Goal: Information Seeking & Learning: Learn about a topic

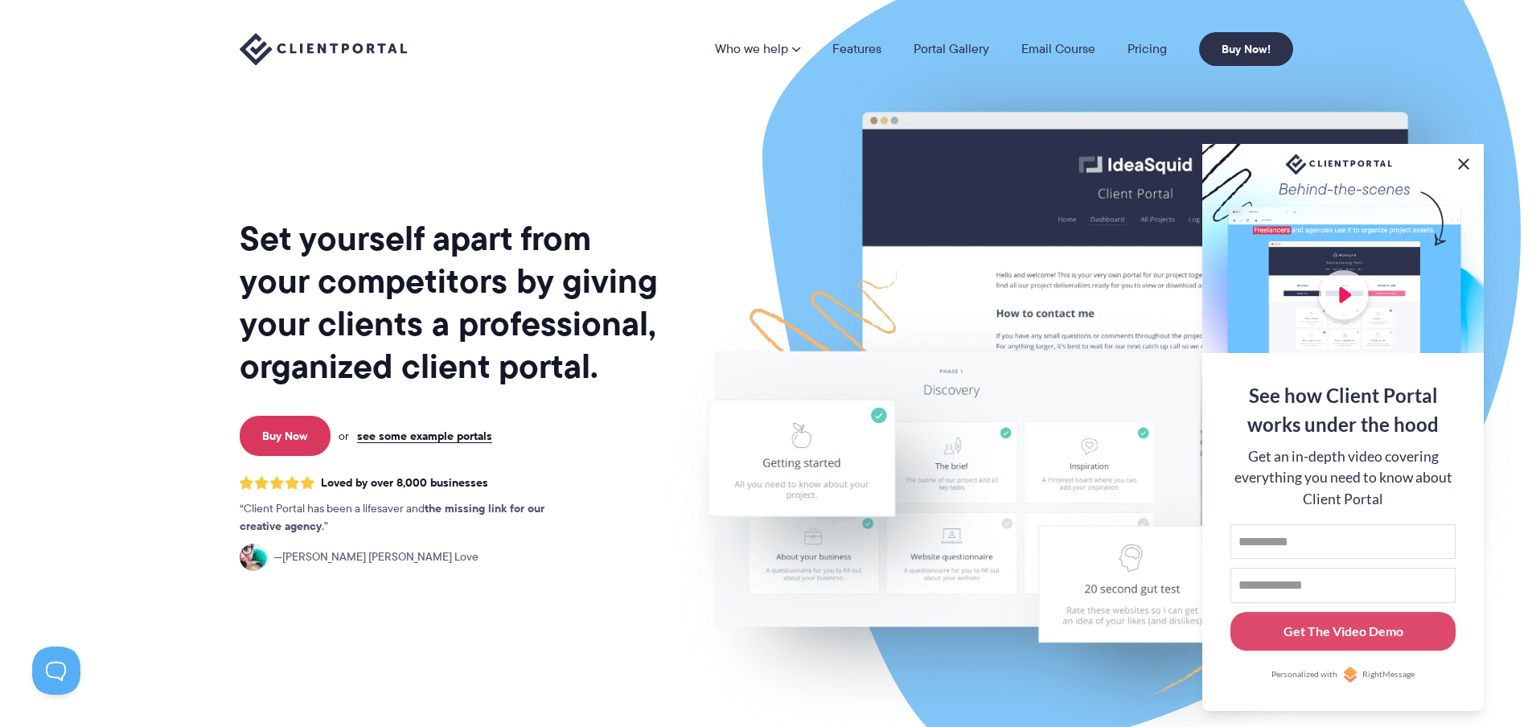
click at [1463, 161] on button at bounding box center [1463, 163] width 19 height 19
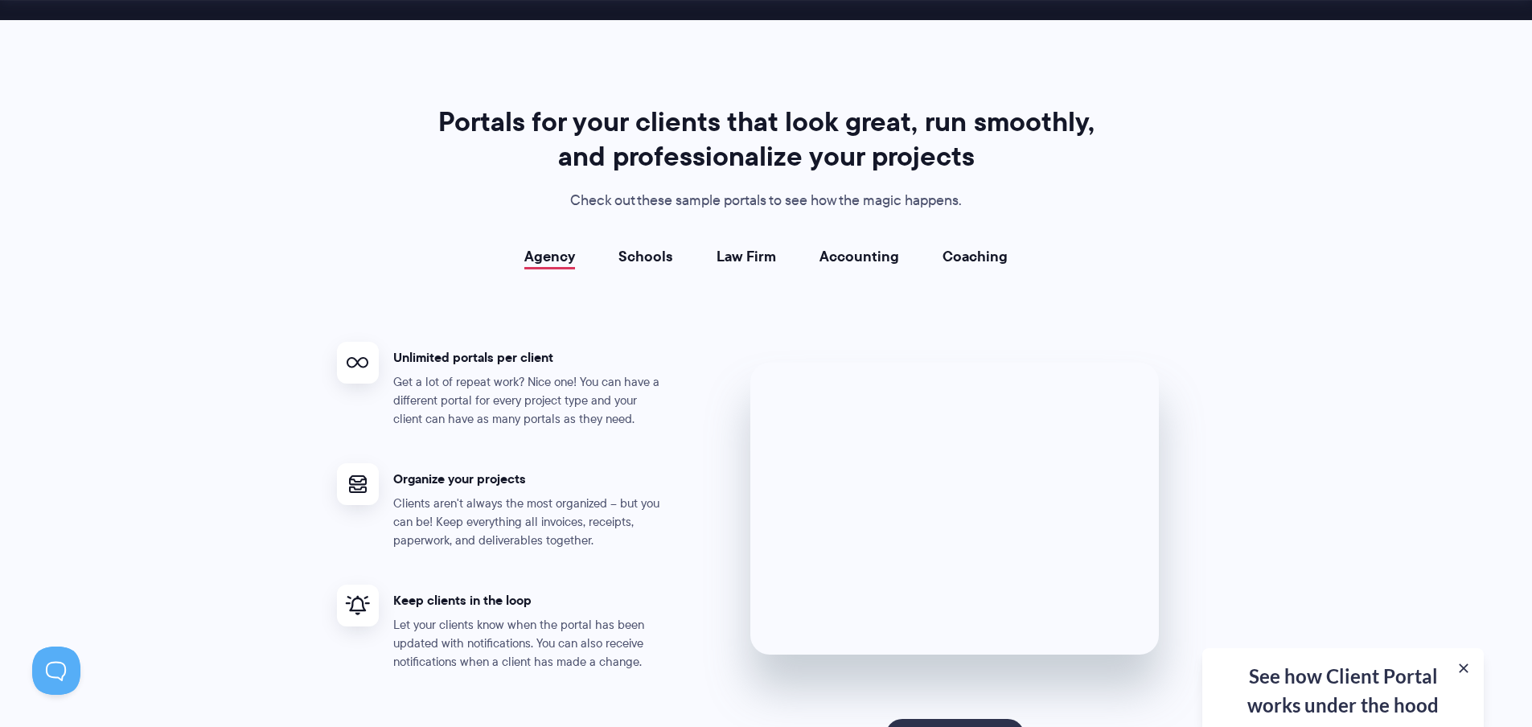
scroll to position [2959, 0]
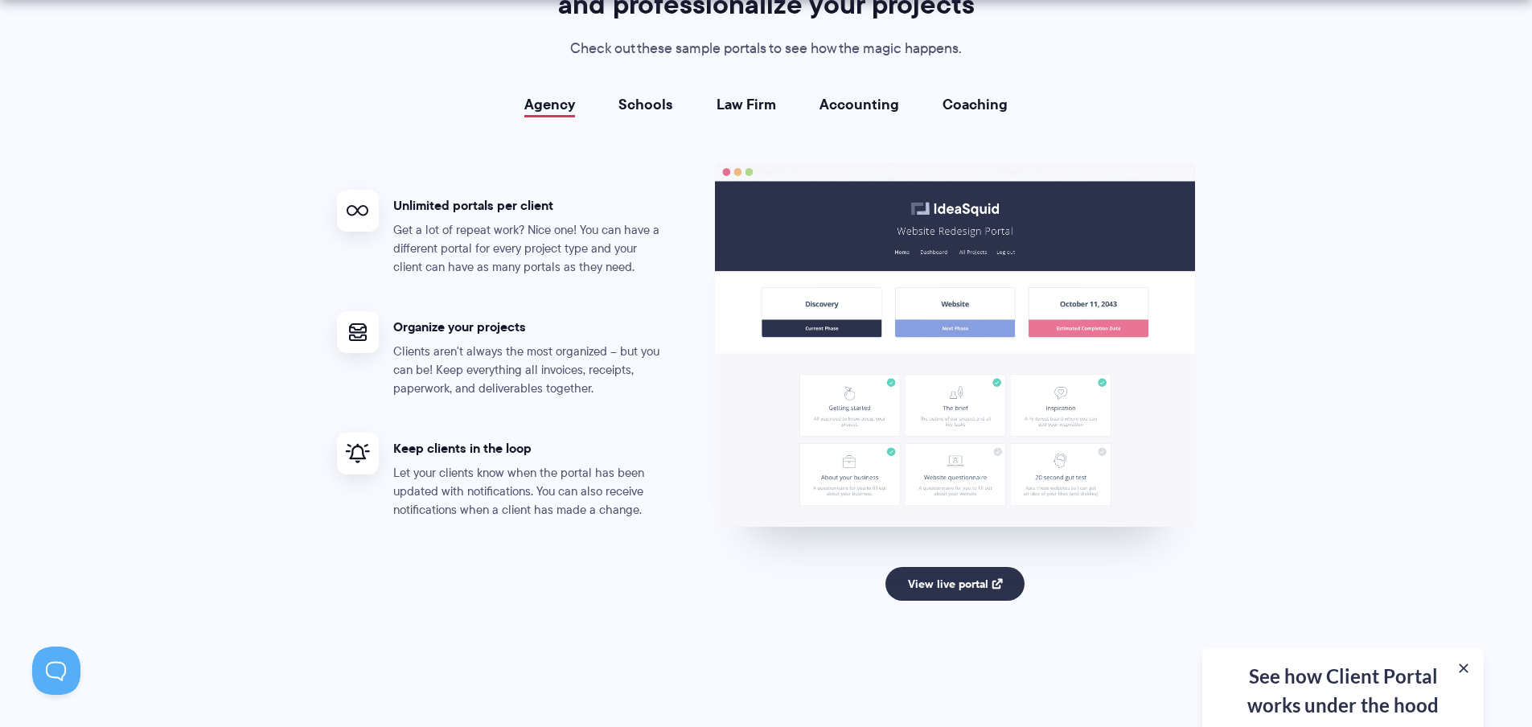
click at [641, 109] on link "Schools" at bounding box center [645, 104] width 55 height 16
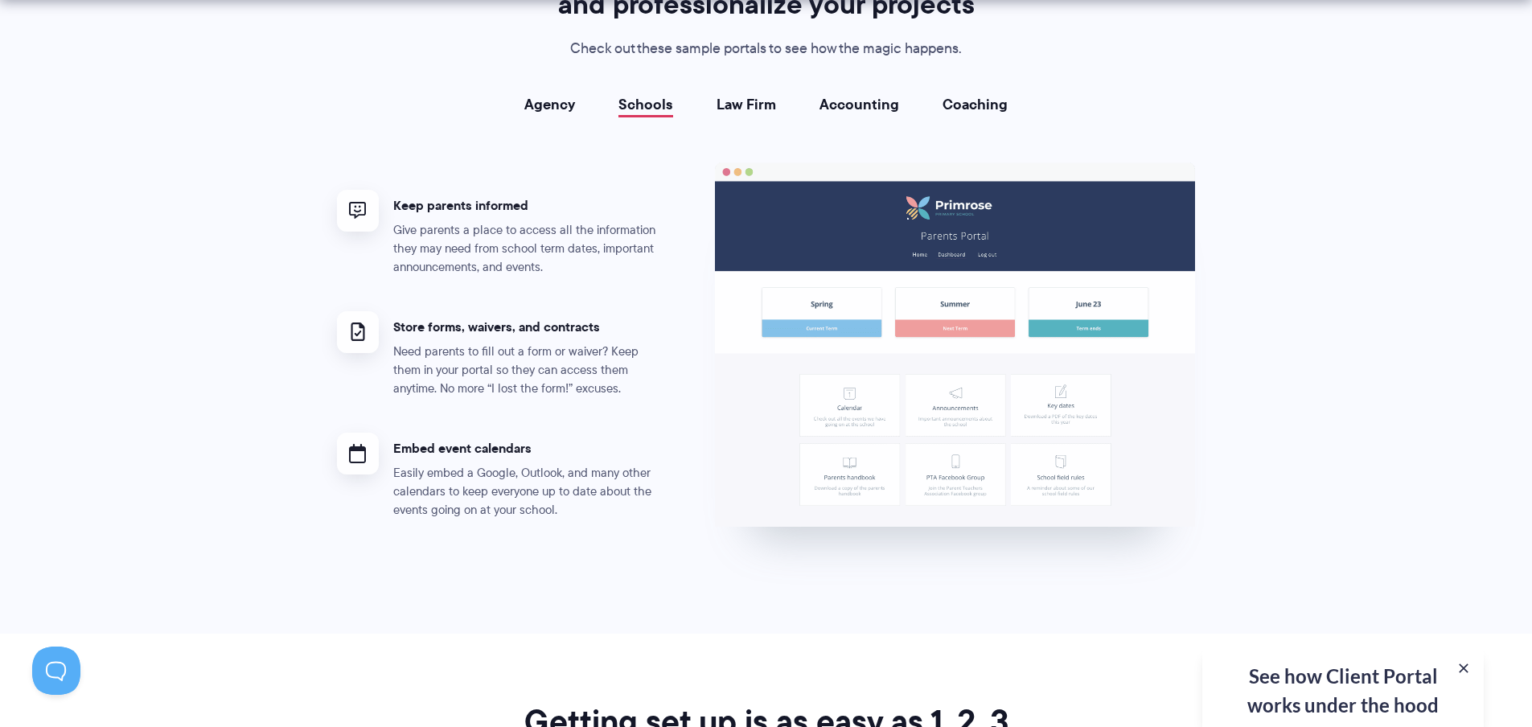
click at [744, 113] on link "Law Firm" at bounding box center [745, 104] width 59 height 16
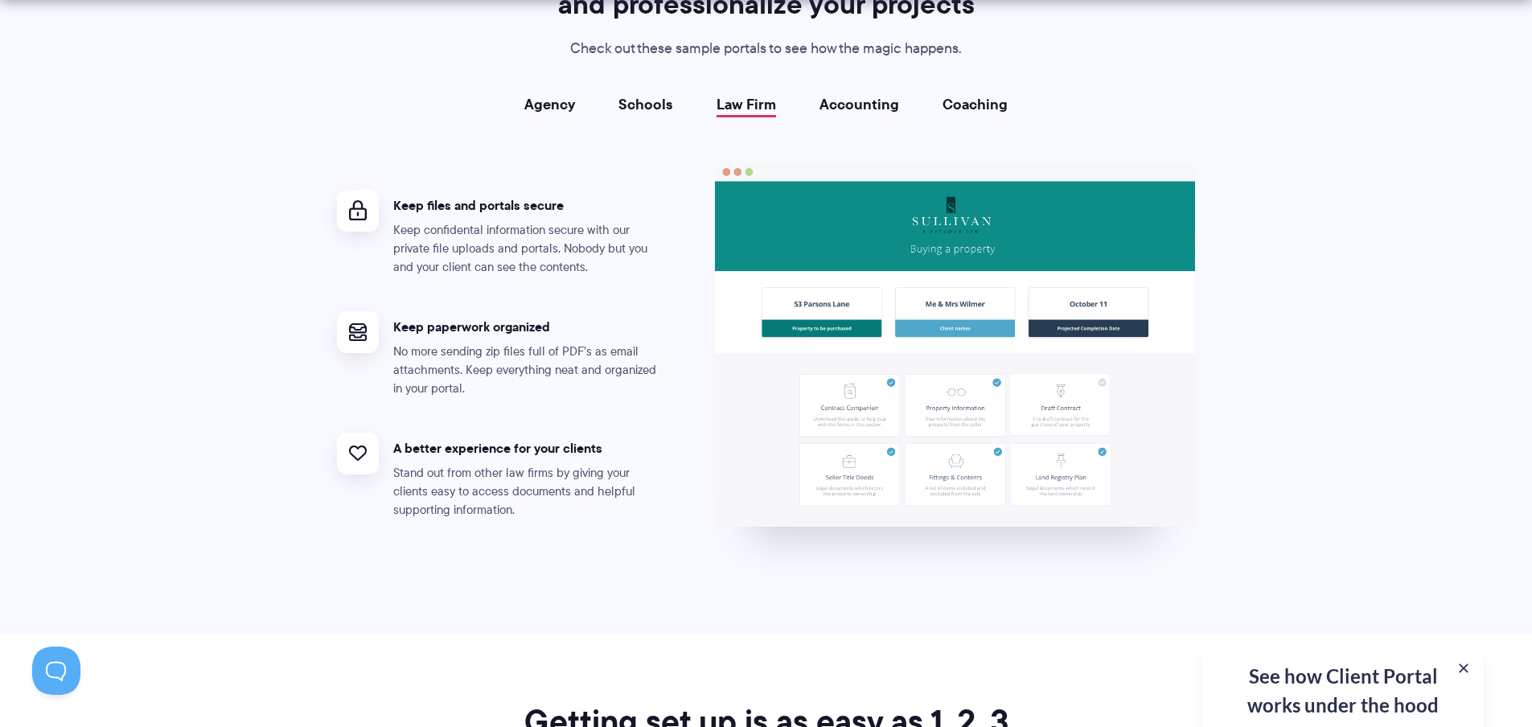
click at [864, 109] on link "Accounting" at bounding box center [859, 104] width 80 height 16
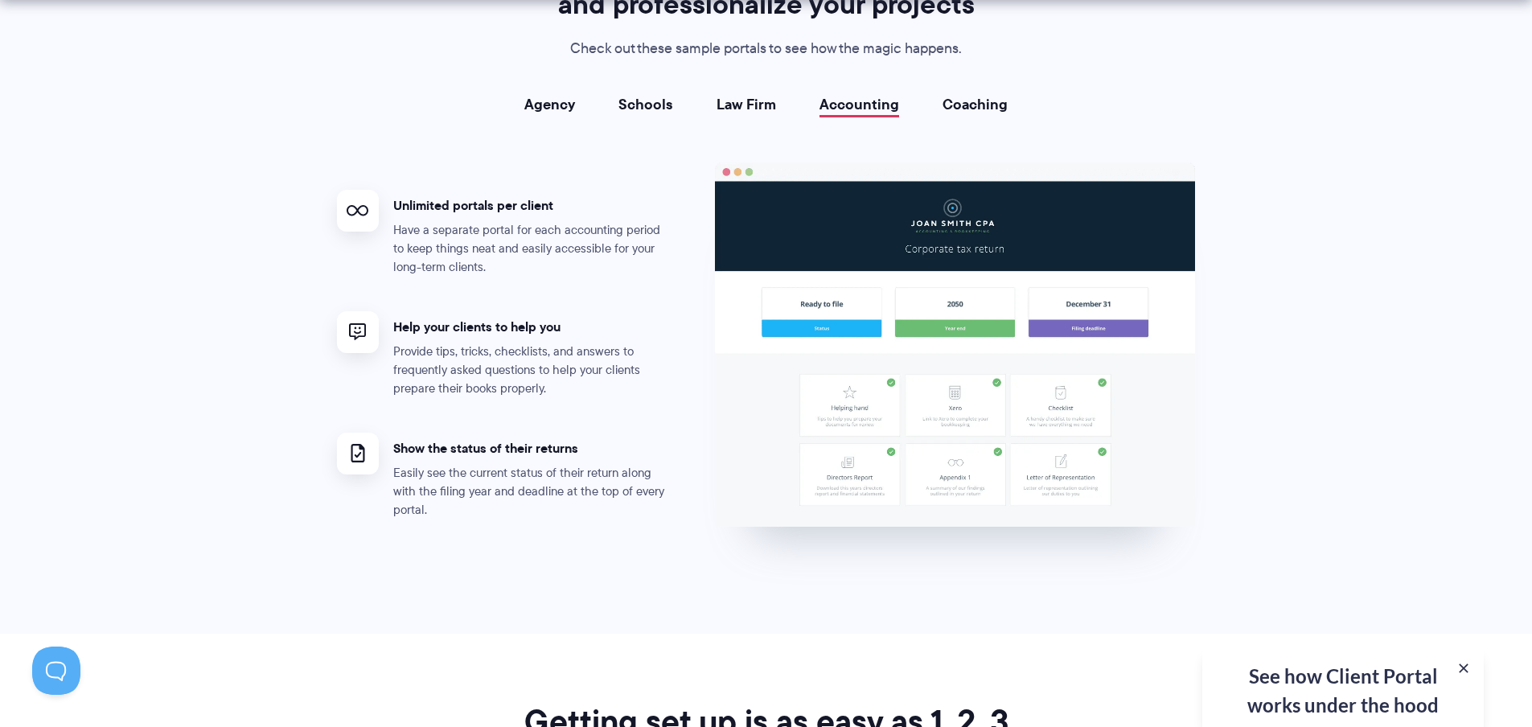
click at [954, 113] on link "Coaching" at bounding box center [974, 104] width 65 height 16
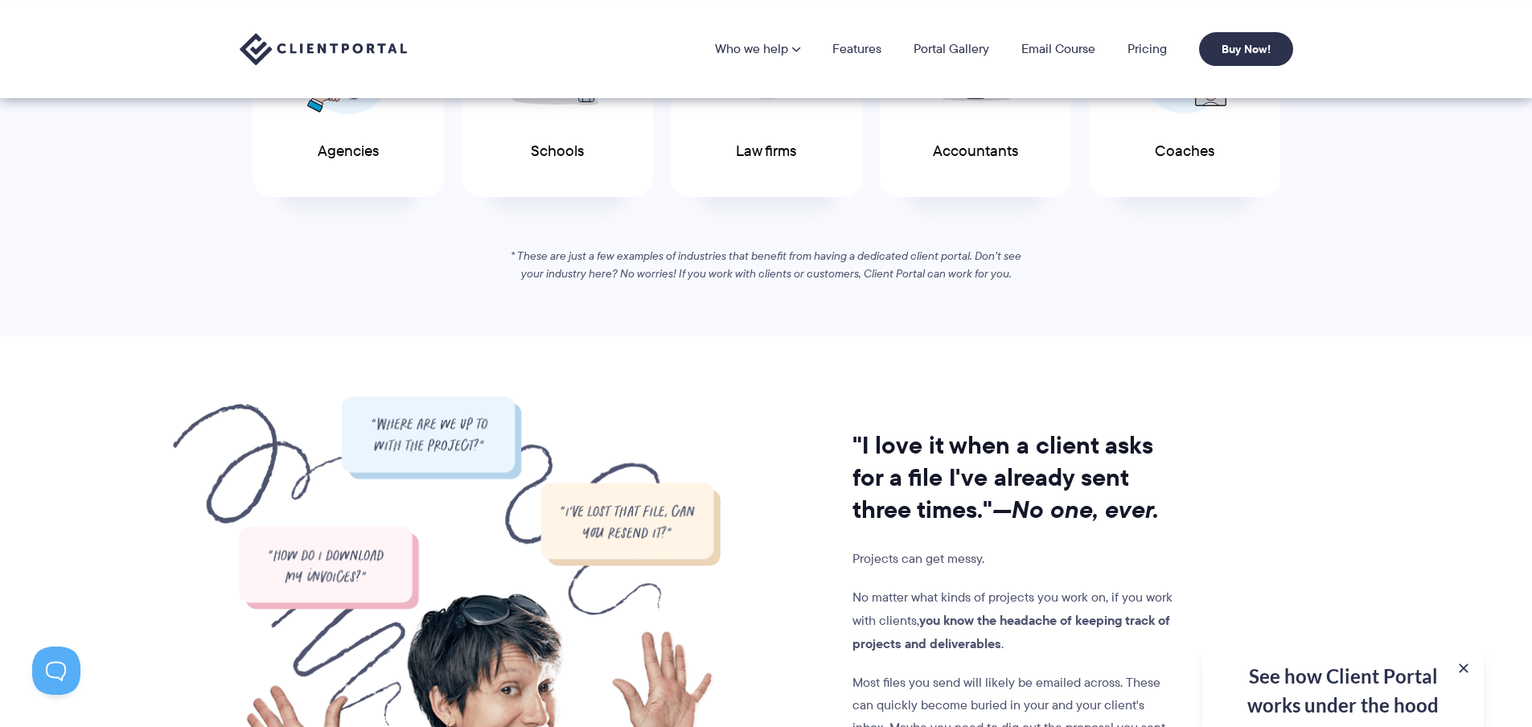
scroll to position [355, 0]
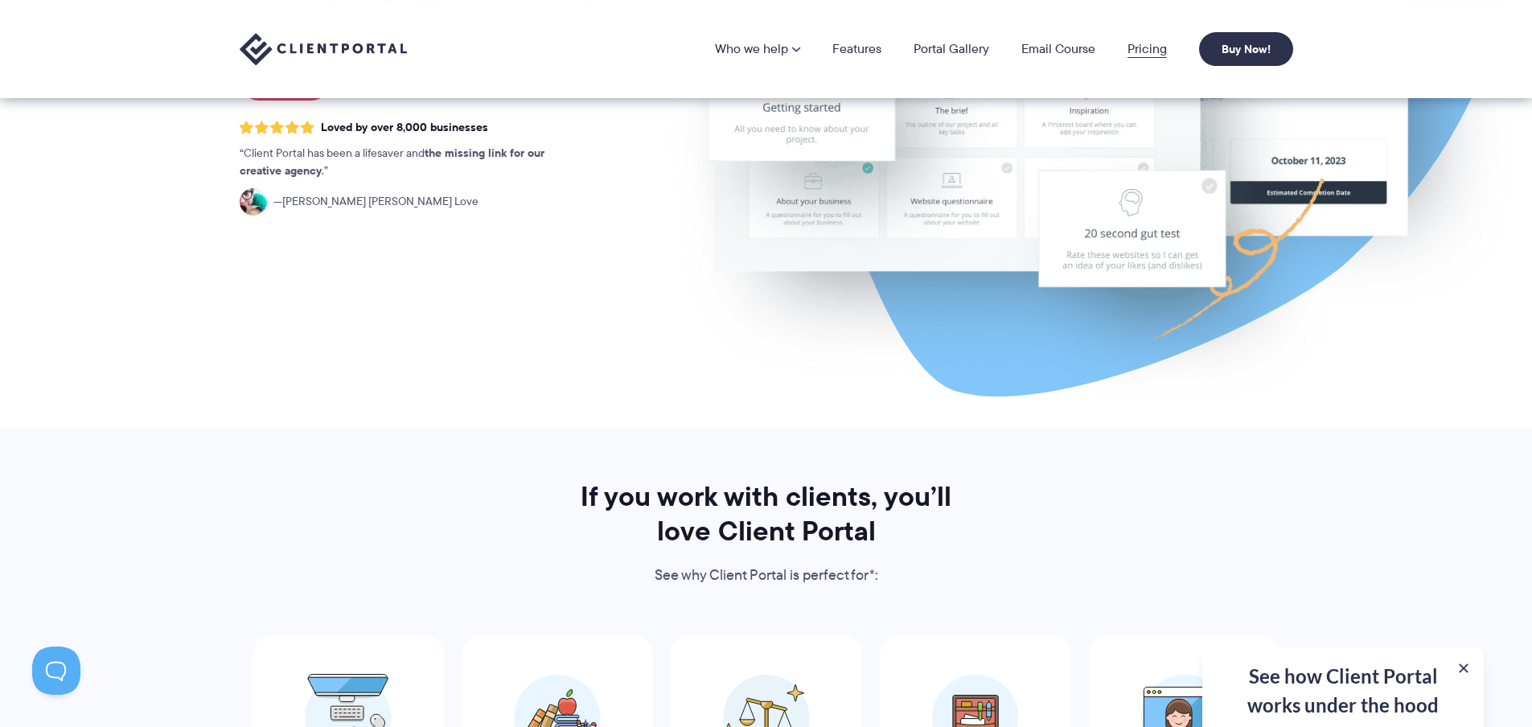
click at [1134, 54] on link "Pricing" at bounding box center [1146, 49] width 39 height 13
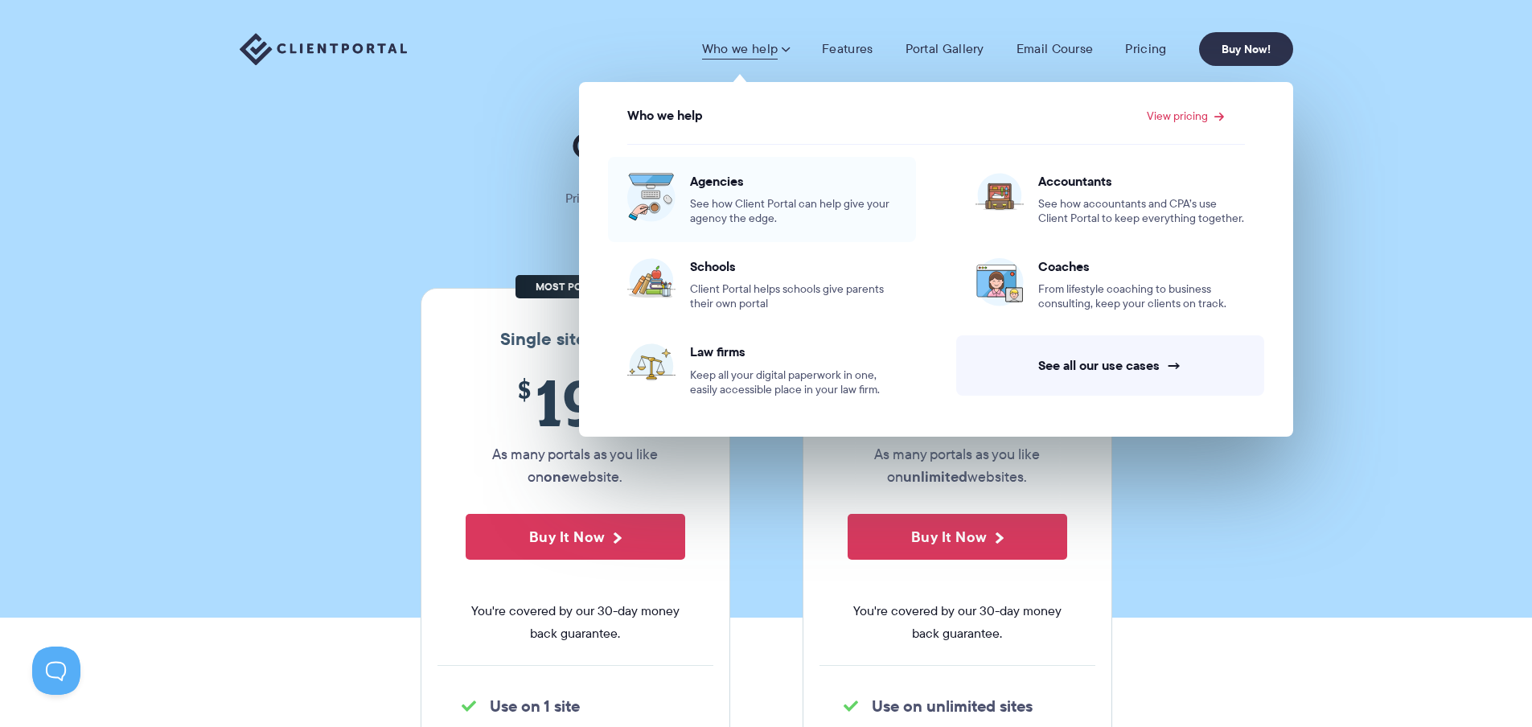
click at [716, 201] on span "See how Client Portal can help give your agency the edge." at bounding box center [793, 211] width 207 height 29
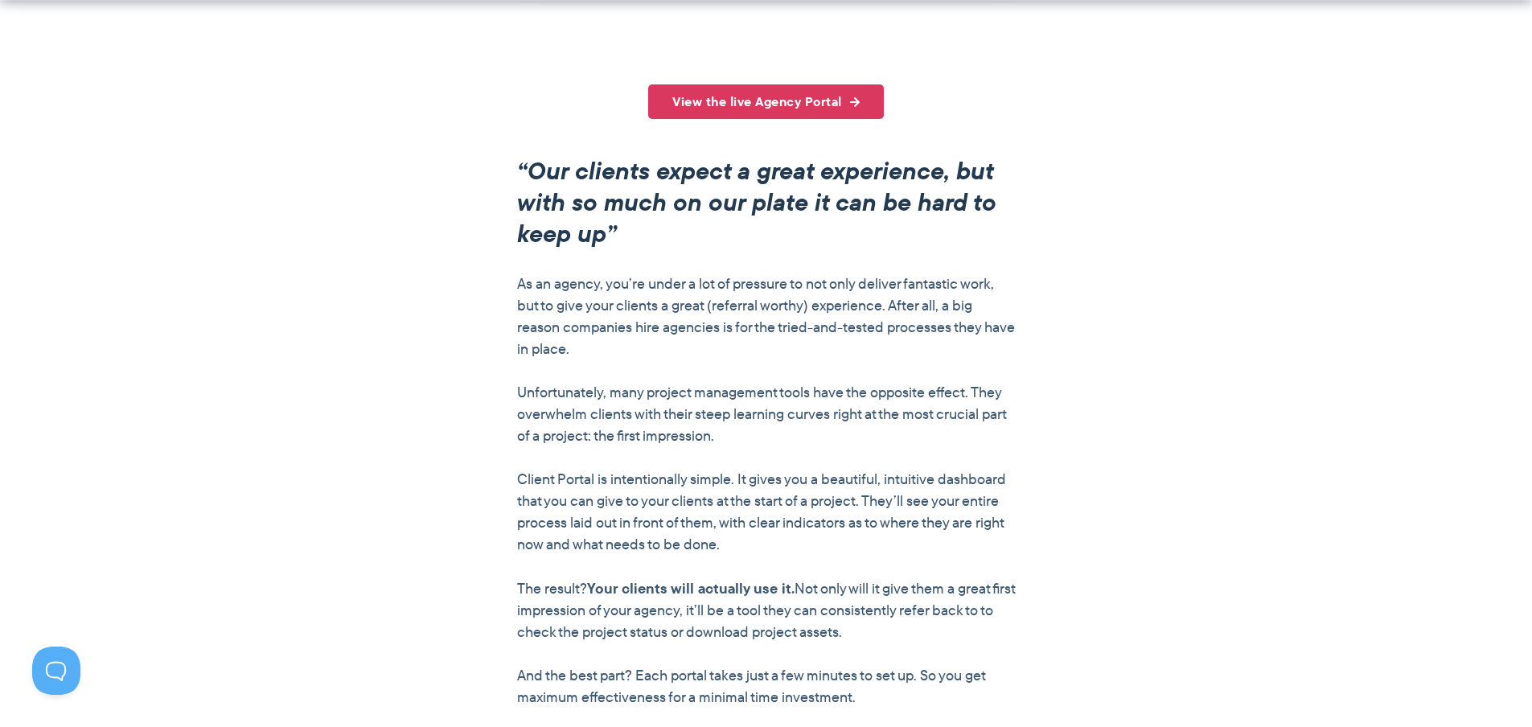
scroll to position [1226, 0]
